Goal: Use online tool/utility: Utilize a website feature to perform a specific function

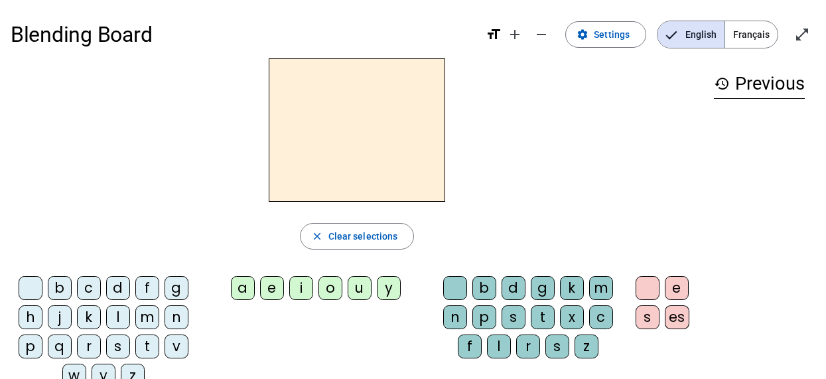
scroll to position [32, 0]
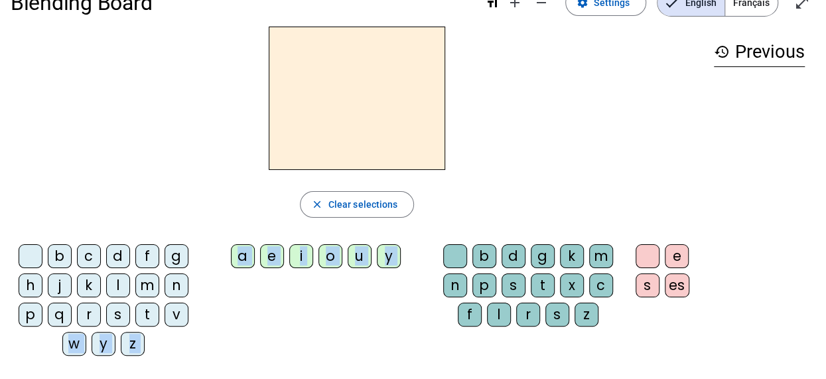
drag, startPoint x: 480, startPoint y: 251, endPoint x: 181, endPoint y: 358, distance: 317.8
click at [181, 358] on div "b c d f g h j k l m n p q r s t v w y z a e i o u y b d g k m n p s t x c f l r…" at bounding box center [357, 302] width 693 height 127
click at [219, 334] on div "b c d f g h j k l m n p q r s t v w y z a e i o u y b d g k m n p s t x c f l r…" at bounding box center [357, 302] width 693 height 127
click at [29, 312] on div "p" at bounding box center [31, 315] width 24 height 24
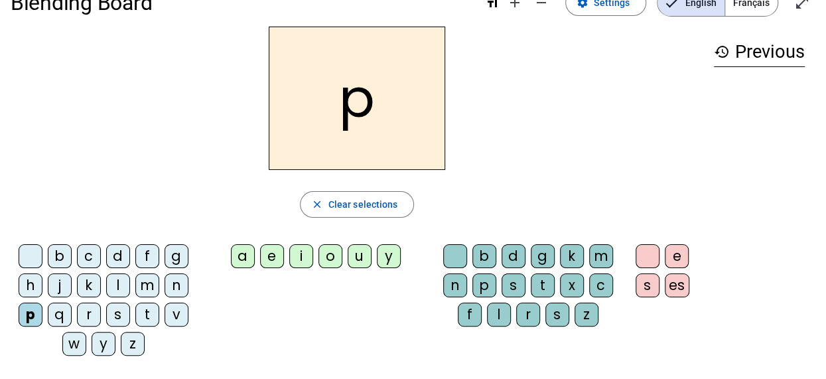
click at [249, 261] on div "a" at bounding box center [243, 256] width 24 height 24
click at [88, 317] on div "r" at bounding box center [89, 315] width 24 height 24
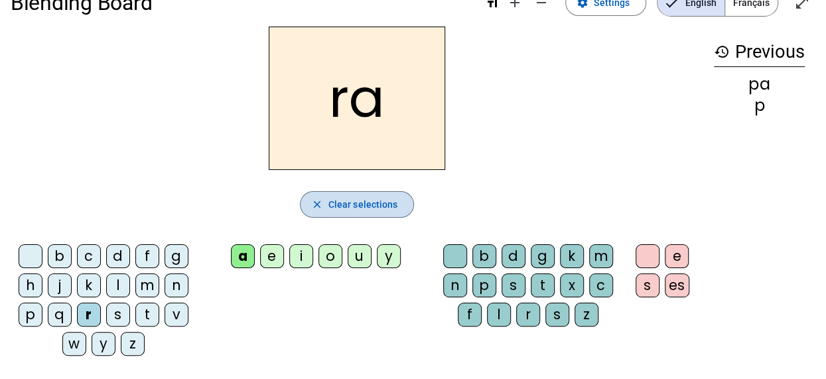
click at [325, 200] on span "button" at bounding box center [357, 204] width 113 height 32
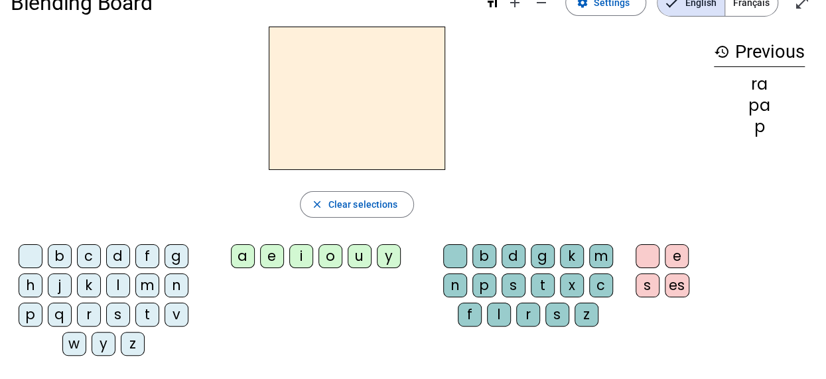
click at [35, 321] on div "p" at bounding box center [31, 315] width 24 height 24
click at [232, 257] on div "a" at bounding box center [243, 256] width 24 height 24
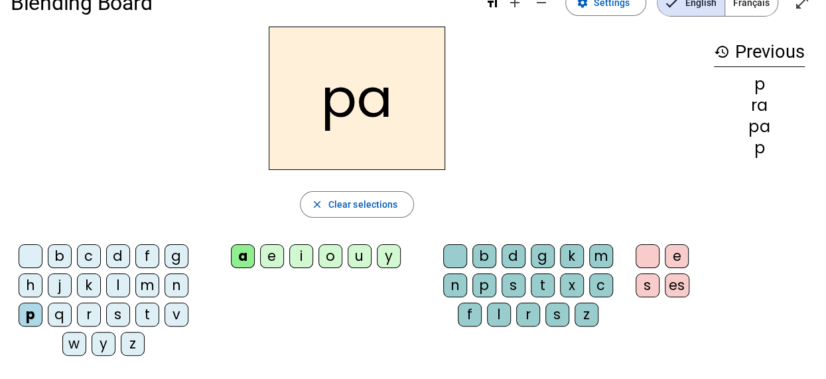
click at [528, 307] on div "r" at bounding box center [528, 315] width 24 height 24
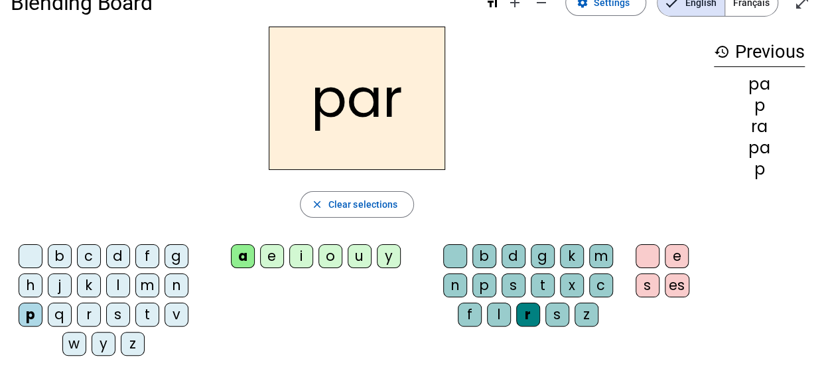
click at [92, 254] on div "c" at bounding box center [89, 256] width 24 height 24
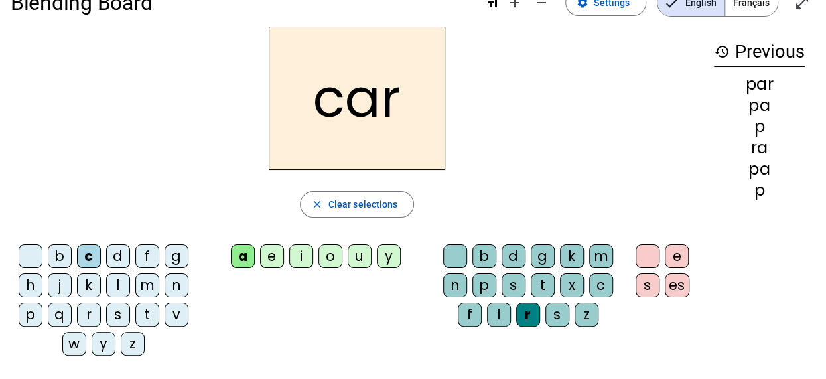
click at [500, 313] on div "l" at bounding box center [499, 315] width 24 height 24
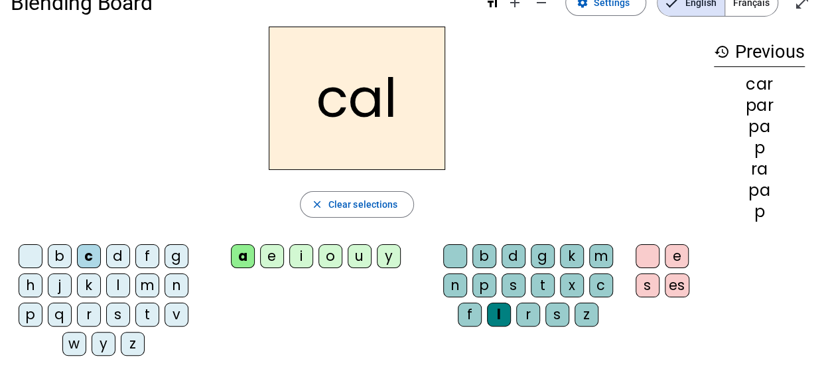
click at [178, 314] on div "v" at bounding box center [177, 315] width 24 height 24
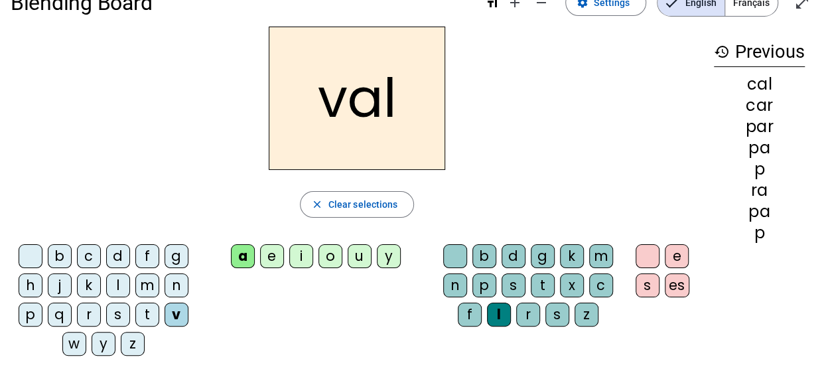
click at [57, 257] on div "b" at bounding box center [60, 256] width 24 height 24
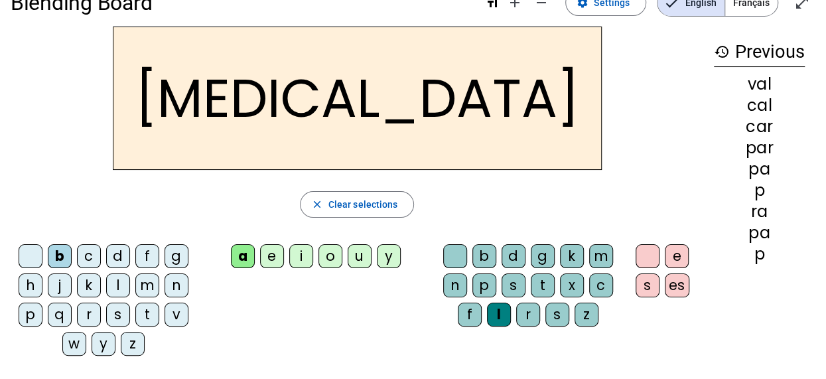
click at [595, 288] on div "c" at bounding box center [601, 285] width 24 height 24
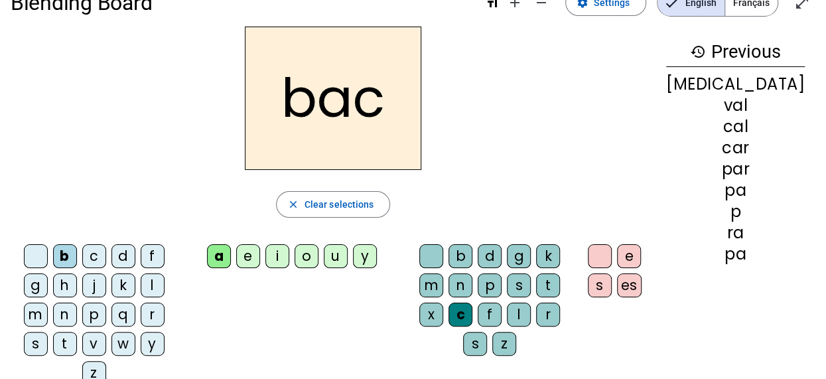
click at [473, 303] on div "c" at bounding box center [461, 315] width 24 height 24
click at [48, 332] on div "s" at bounding box center [36, 344] width 24 height 24
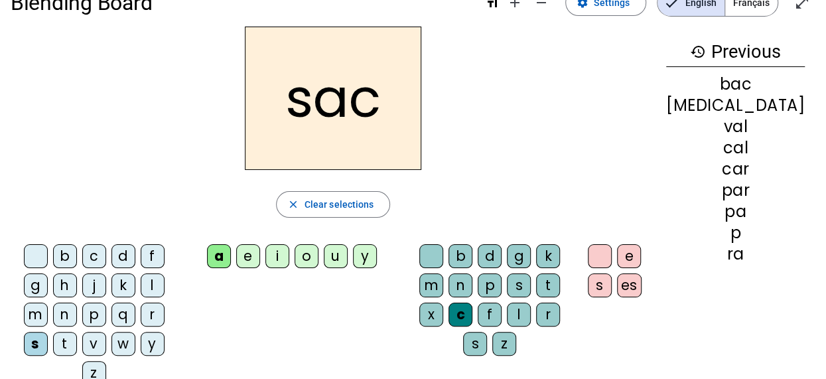
click at [507, 314] on div "l" at bounding box center [519, 315] width 24 height 24
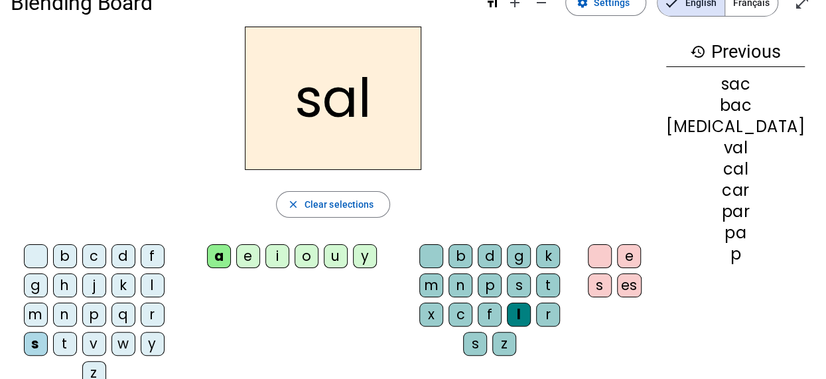
click at [443, 253] on div at bounding box center [431, 256] width 24 height 24
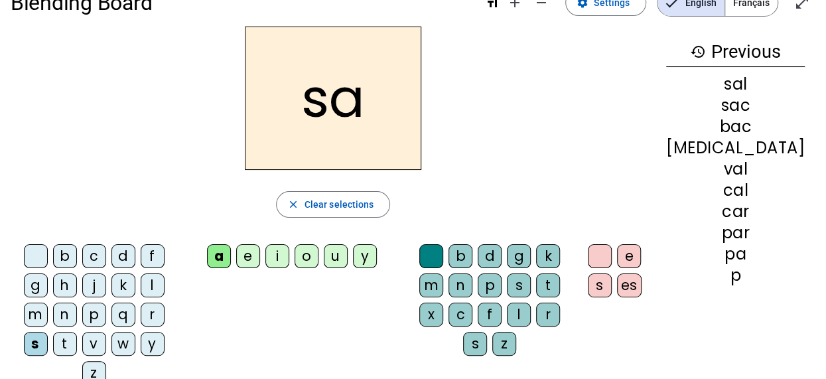
click at [348, 254] on div "u" at bounding box center [336, 256] width 24 height 24
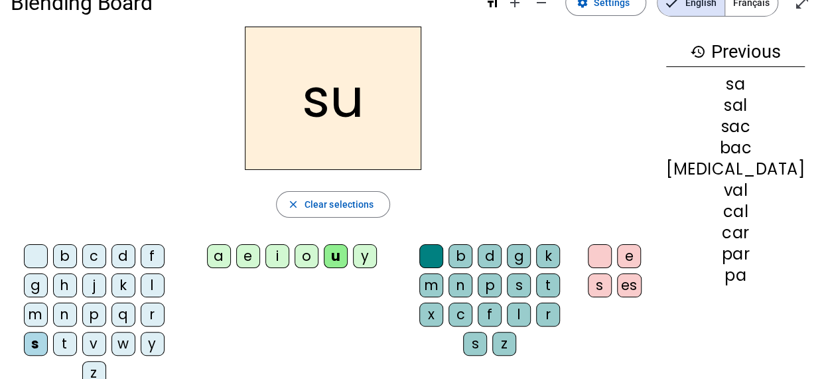
click at [536, 305] on div "r" at bounding box center [548, 315] width 24 height 24
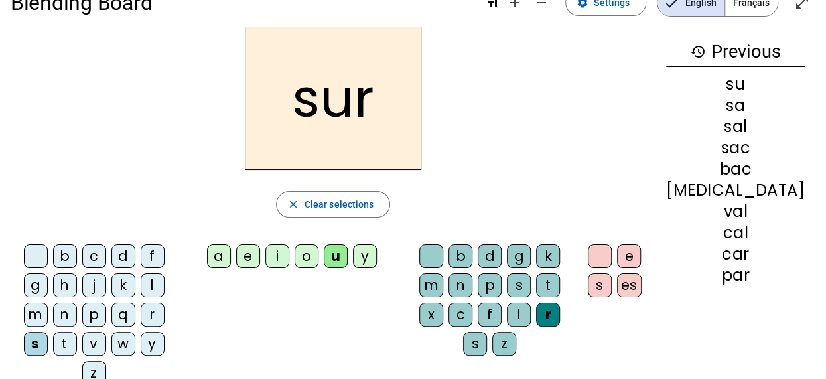
click at [48, 303] on div "m" at bounding box center [36, 315] width 24 height 24
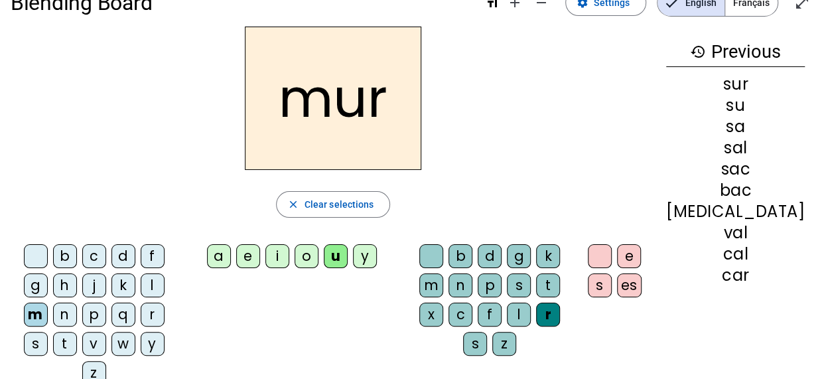
click at [115, 252] on div "d" at bounding box center [123, 256] width 24 height 24
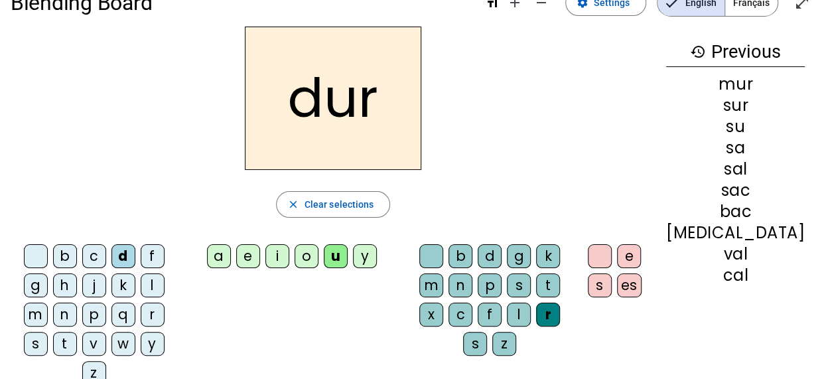
click at [82, 316] on div "p" at bounding box center [94, 315] width 24 height 24
